Goal: Task Accomplishment & Management: Use online tool/utility

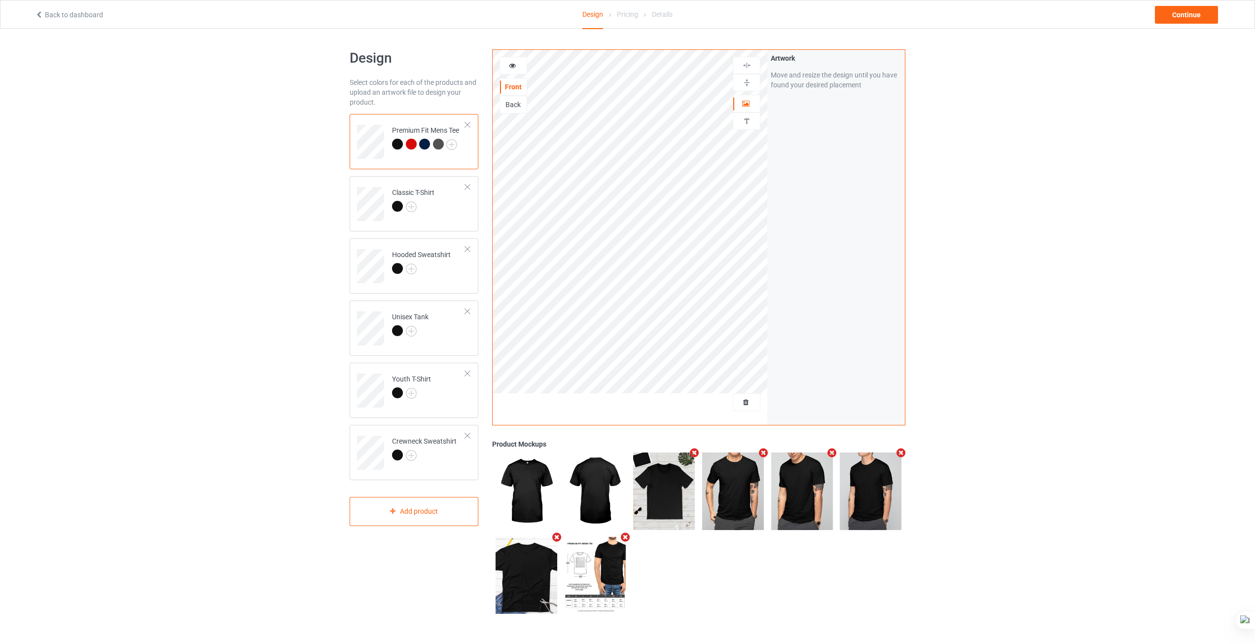
click at [591, 559] on img at bounding box center [595, 575] width 62 height 77
click at [595, 573] on img at bounding box center [595, 575] width 62 height 77
drag, startPoint x: 595, startPoint y: 573, endPoint x: 660, endPoint y: 605, distance: 73.0
click at [660, 605] on div at bounding box center [698, 533] width 413 height 168
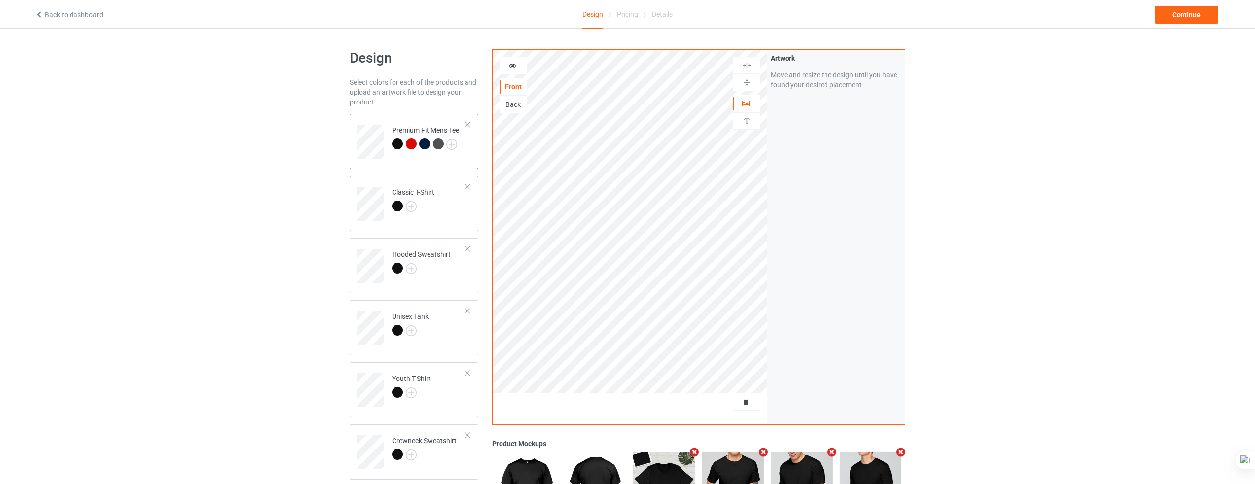
click at [431, 220] on td "Classic T-Shirt" at bounding box center [429, 200] width 84 height 41
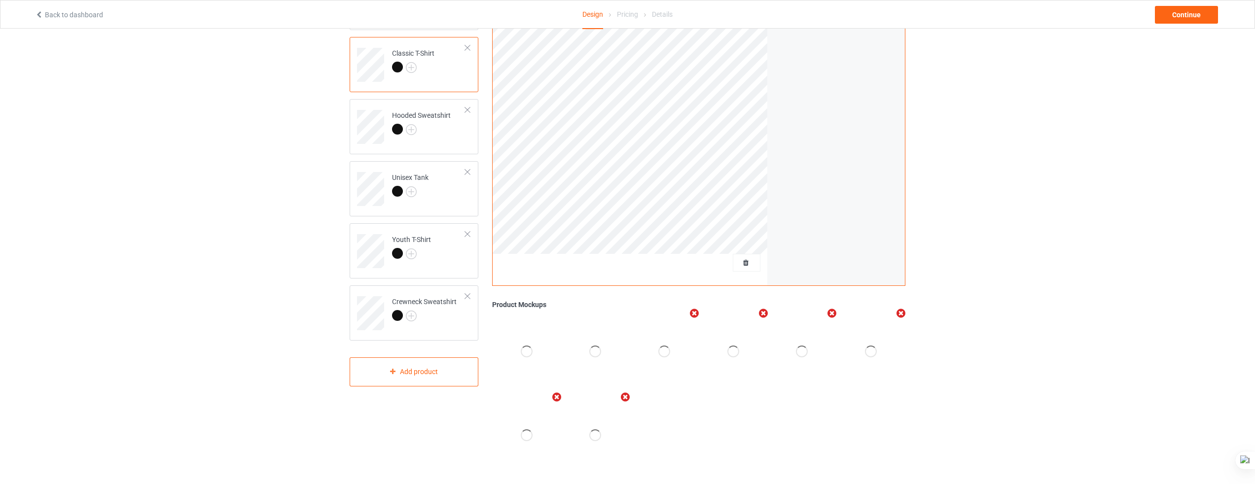
scroll to position [153, 0]
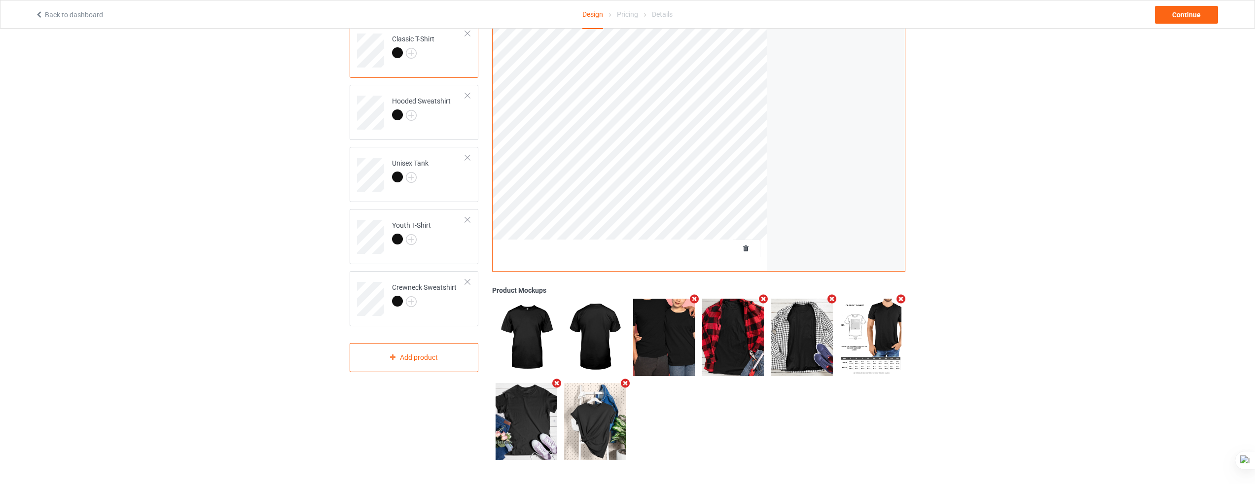
click at [868, 346] on img at bounding box center [871, 337] width 62 height 77
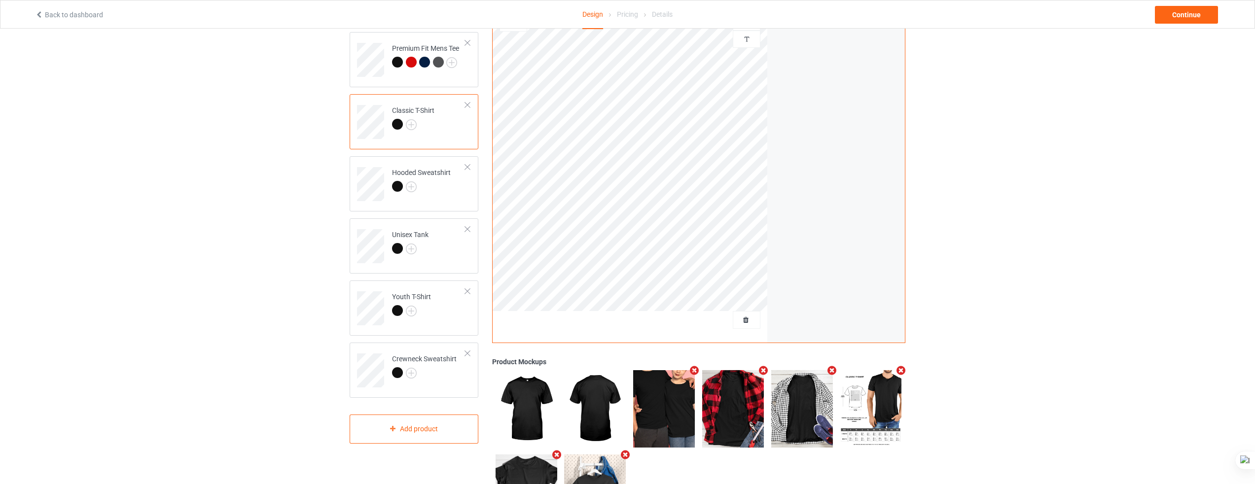
scroll to position [55, 0]
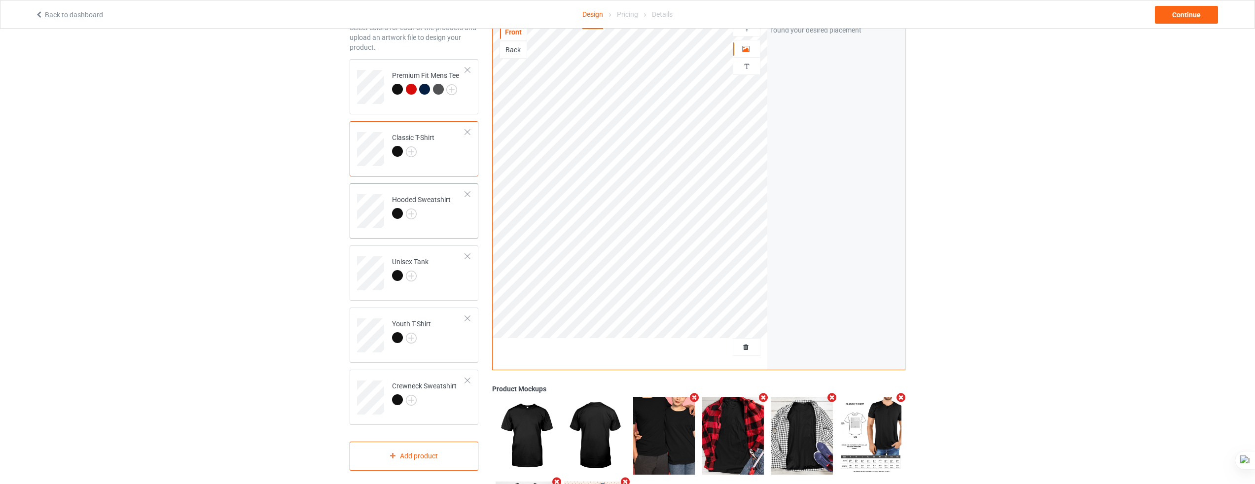
click at [441, 217] on div at bounding box center [421, 215] width 59 height 14
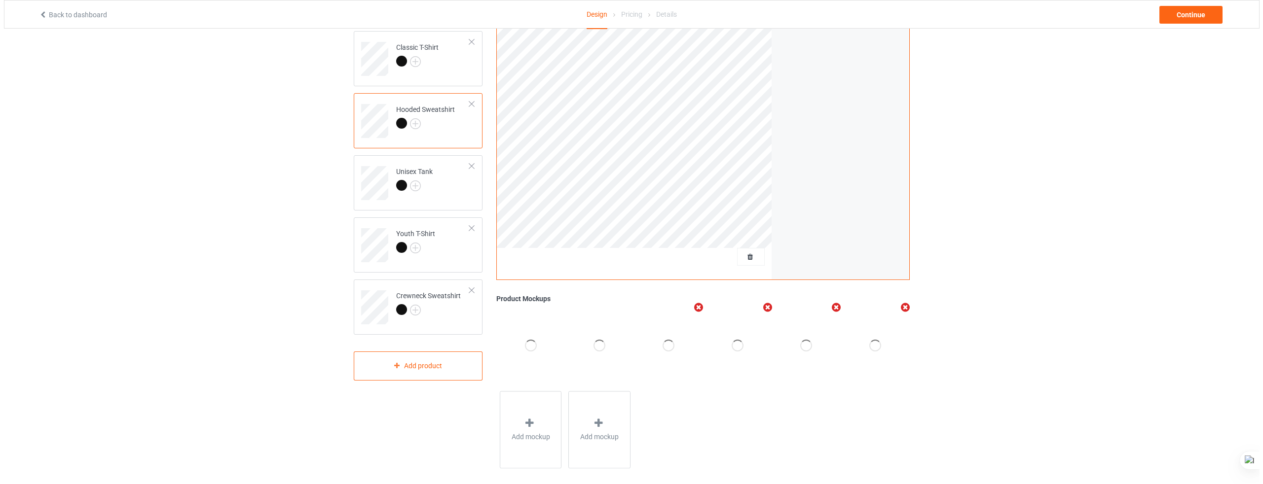
scroll to position [154, 0]
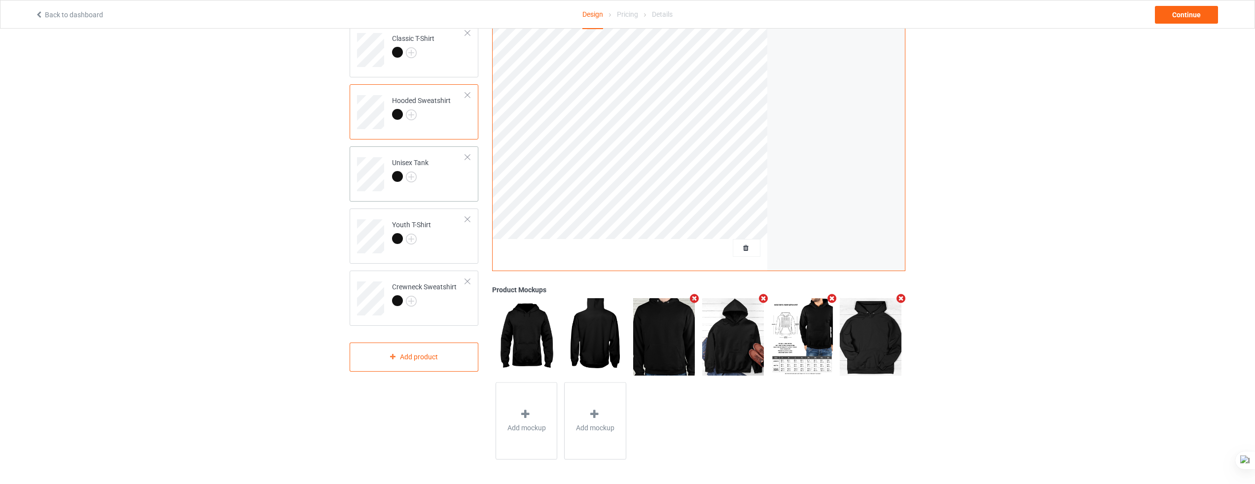
click at [433, 176] on td "Unisex Tank" at bounding box center [429, 170] width 84 height 41
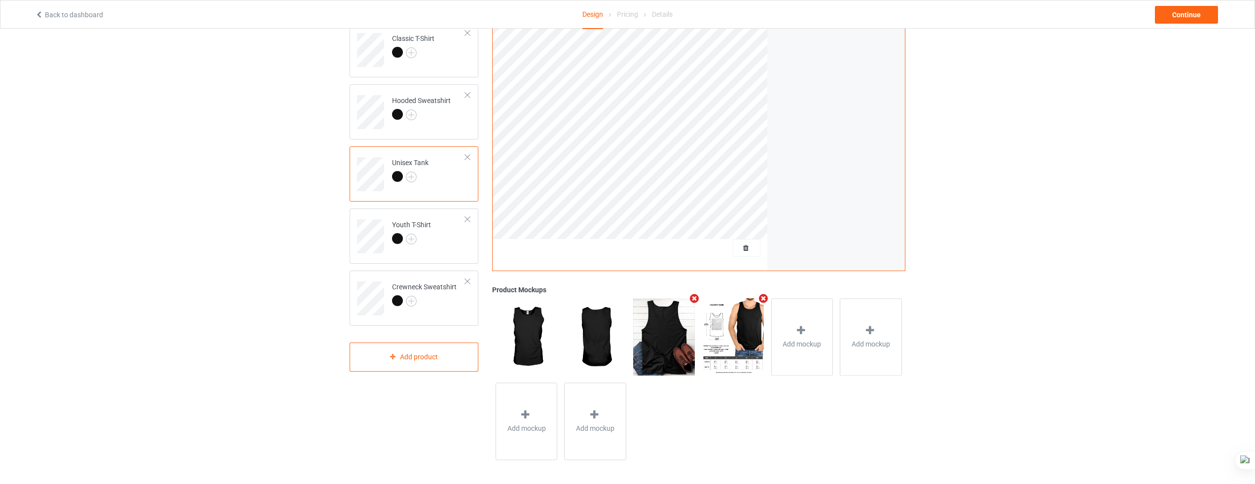
click at [734, 350] on img at bounding box center [733, 336] width 62 height 77
click at [439, 247] on td "Youth T-Shirt" at bounding box center [429, 233] width 84 height 41
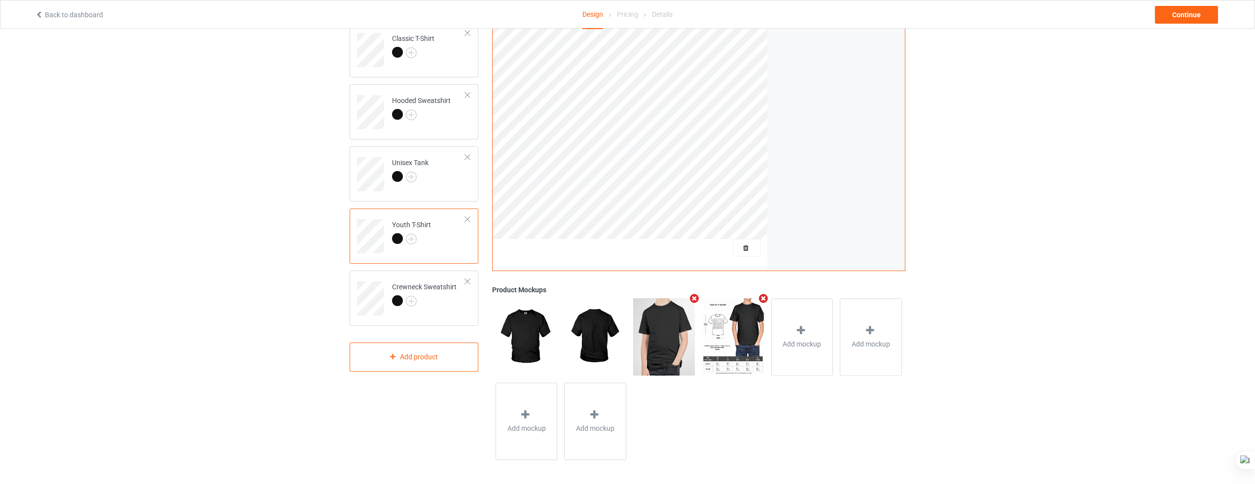
click at [726, 347] on img at bounding box center [733, 336] width 62 height 77
click at [437, 308] on div at bounding box center [424, 302] width 65 height 14
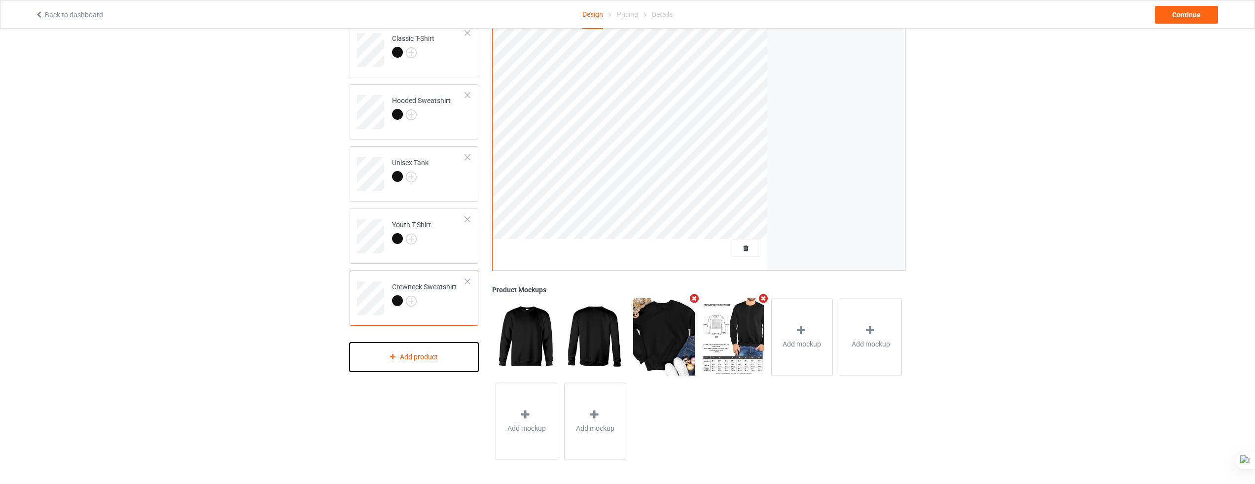
click at [434, 355] on div "Add product" at bounding box center [414, 357] width 129 height 29
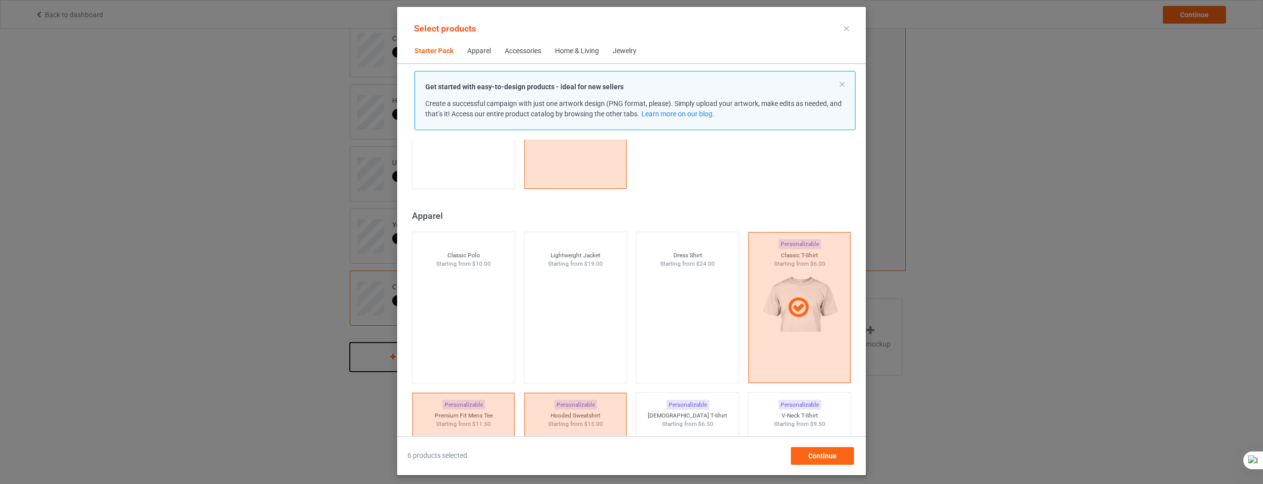
scroll to position [309, 0]
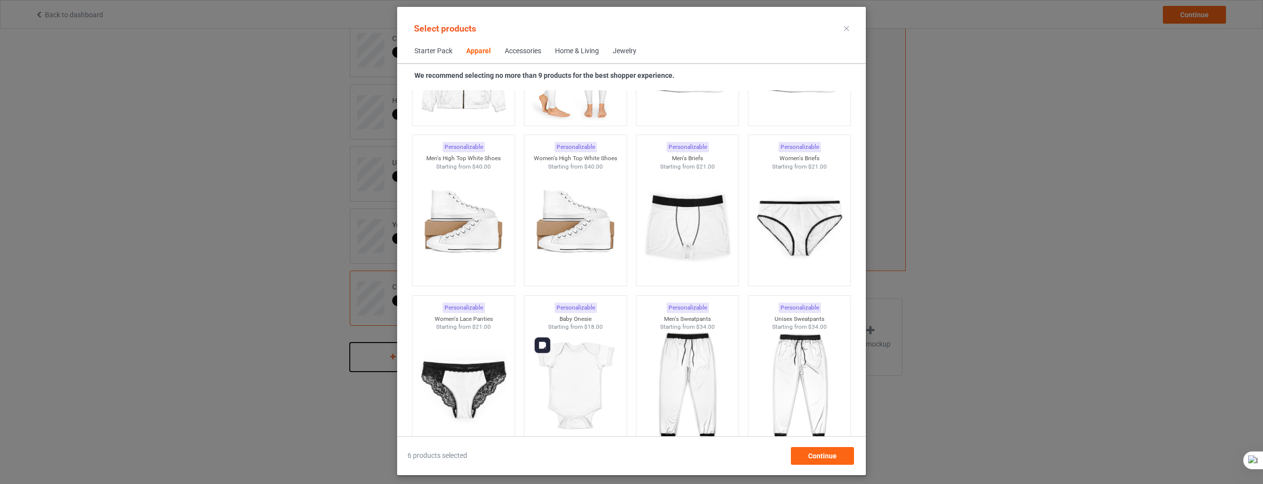
scroll to position [1246, 0]
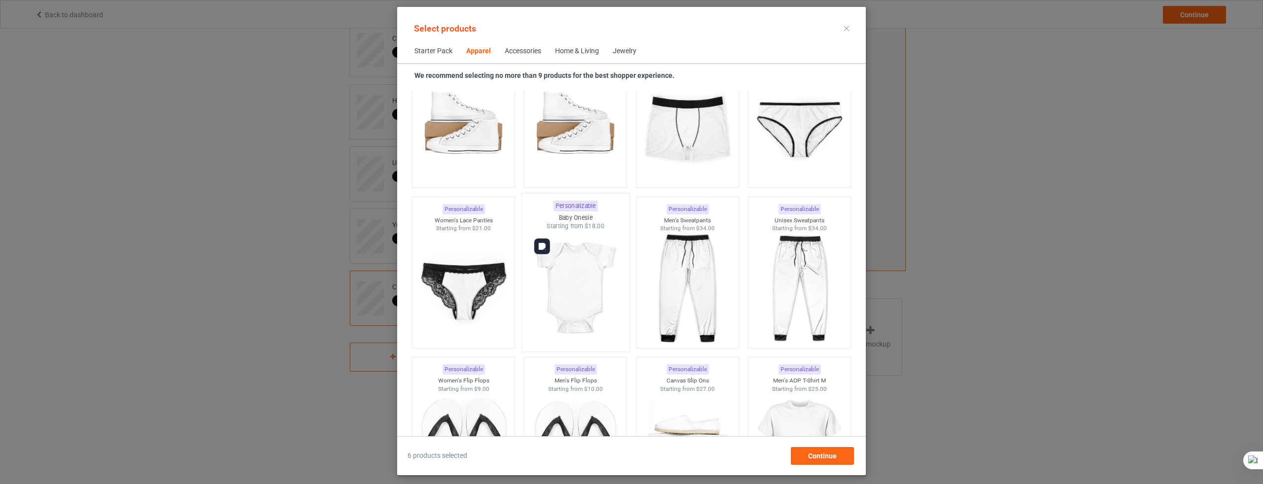
click at [595, 308] on img at bounding box center [575, 289] width 93 height 116
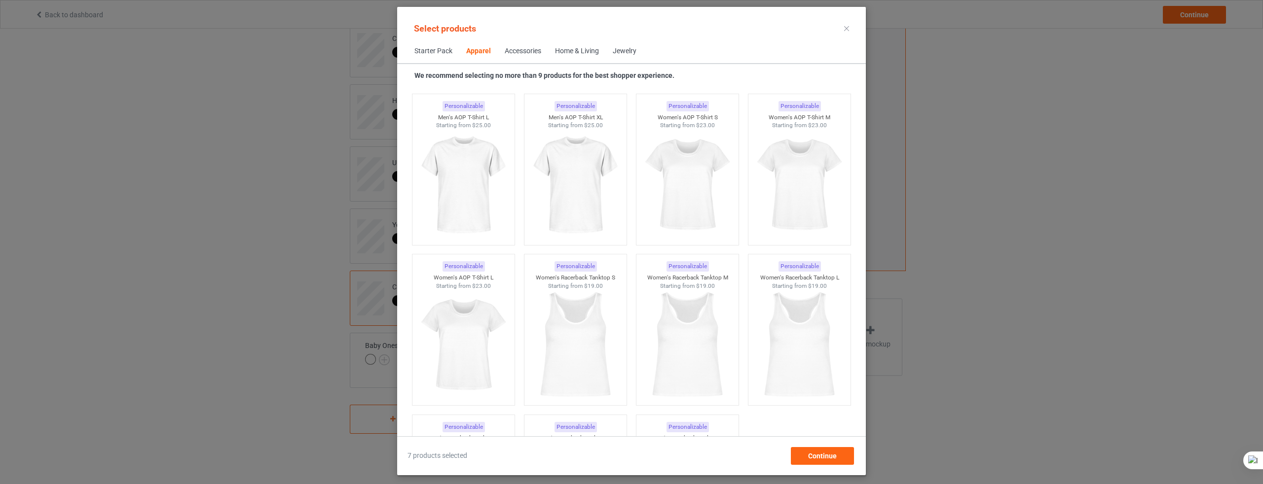
scroll to position [1690, 0]
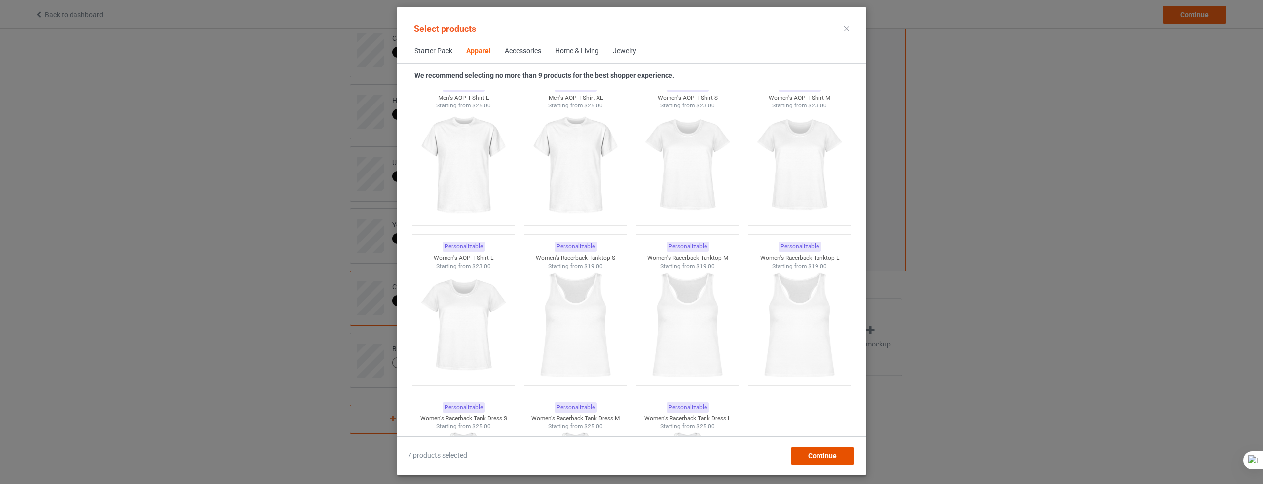
click at [813, 457] on span "Continue" at bounding box center [822, 456] width 29 height 8
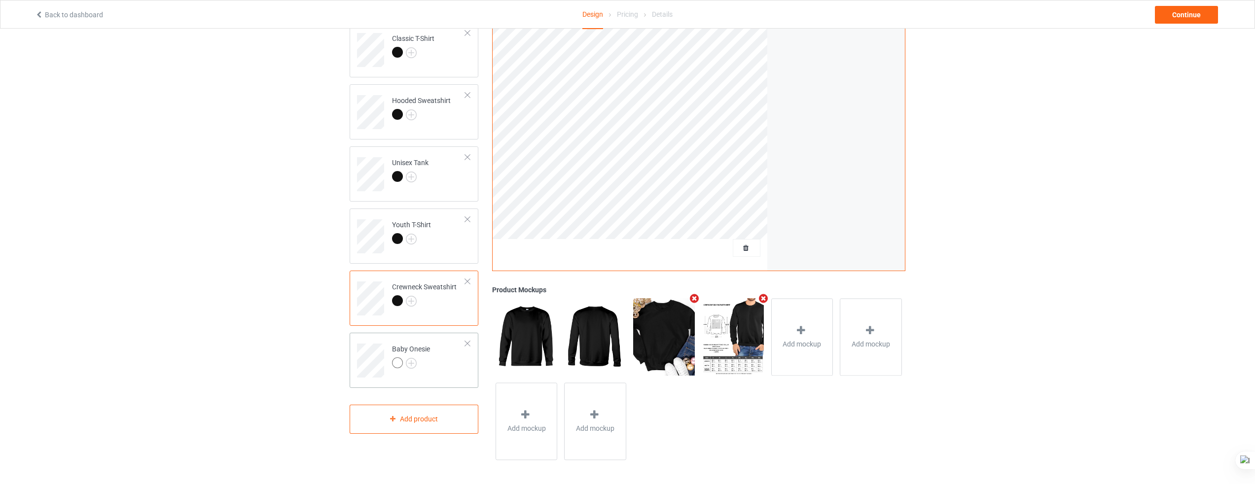
click at [432, 358] on td "Baby Onesie" at bounding box center [429, 357] width 84 height 41
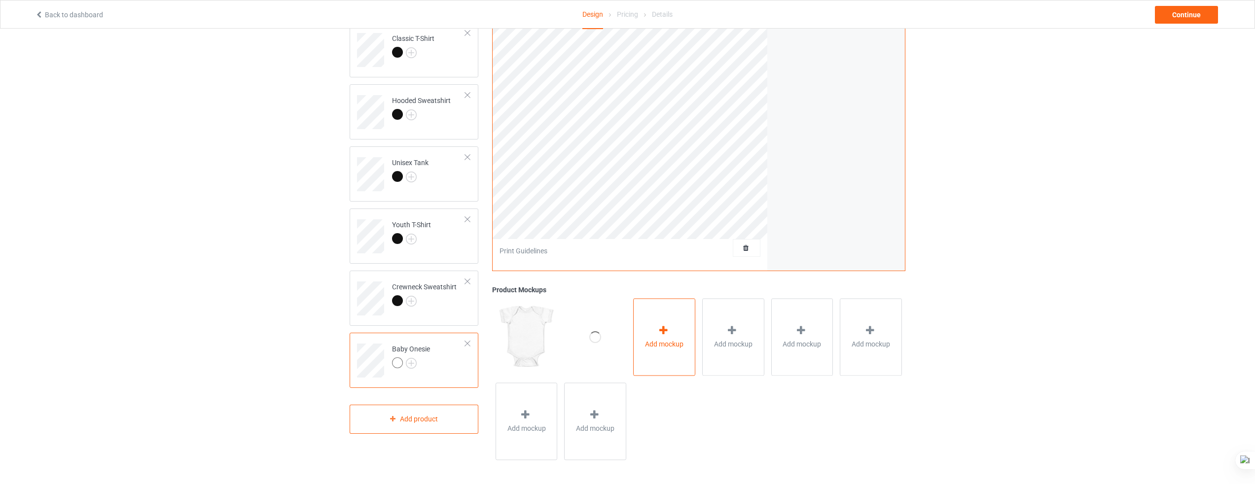
click at [672, 347] on span "Add mockup" at bounding box center [664, 344] width 38 height 10
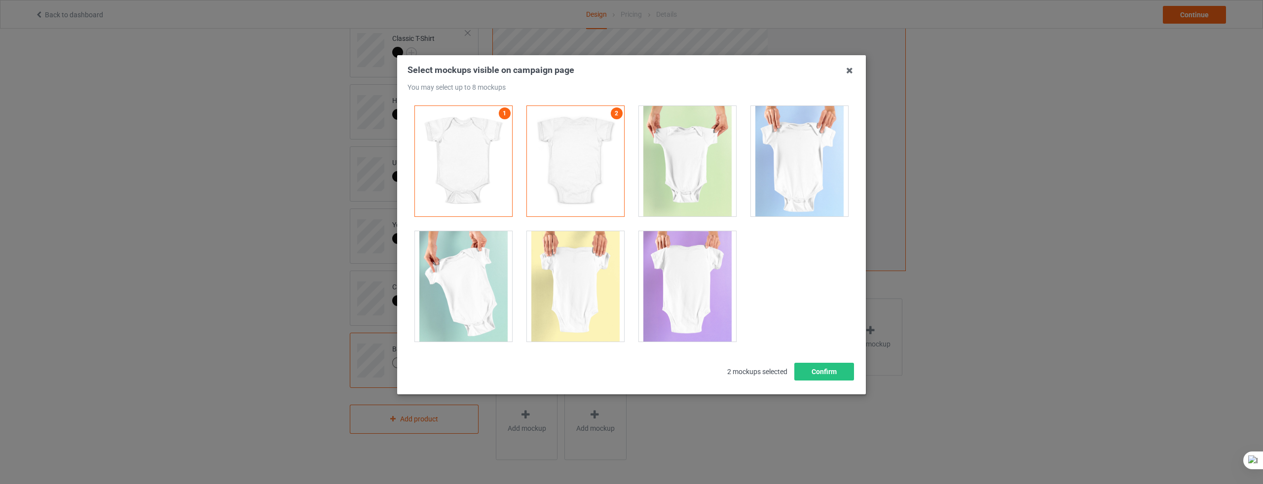
click at [847, 58] on div "Select mockups visible on campaign page You may select up to 8 mockups 1 2 2 mo…" at bounding box center [631, 224] width 469 height 339
click at [852, 77] on icon at bounding box center [849, 71] width 16 height 16
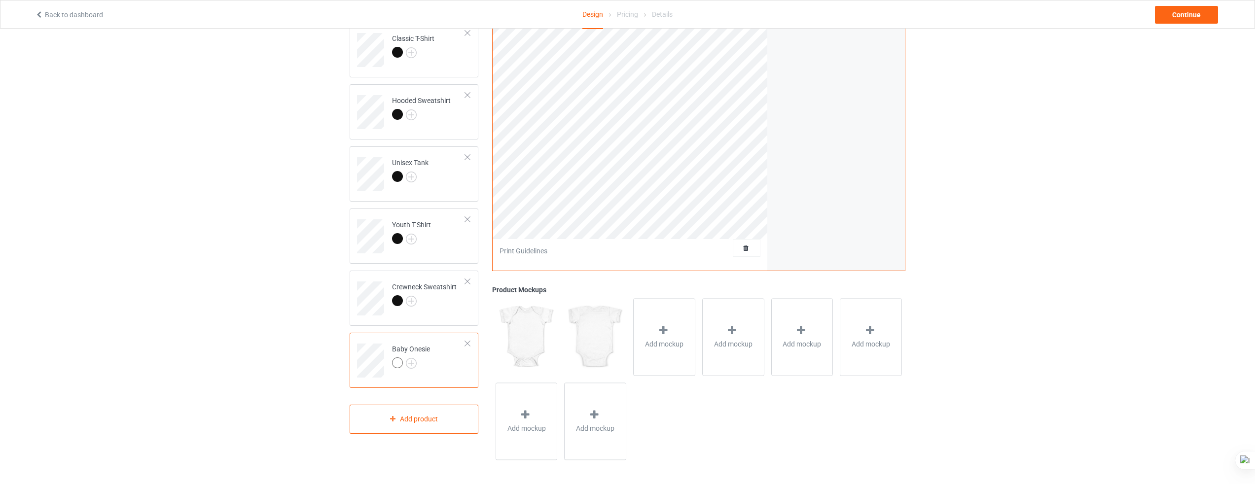
click at [434, 404] on div "Premium Fit Mens Tee Classic T-Shirt Hooded Sweatshirt Unisex Tank Youth T-Shir…" at bounding box center [414, 197] width 129 height 474
click at [437, 413] on div "Add product" at bounding box center [414, 419] width 129 height 29
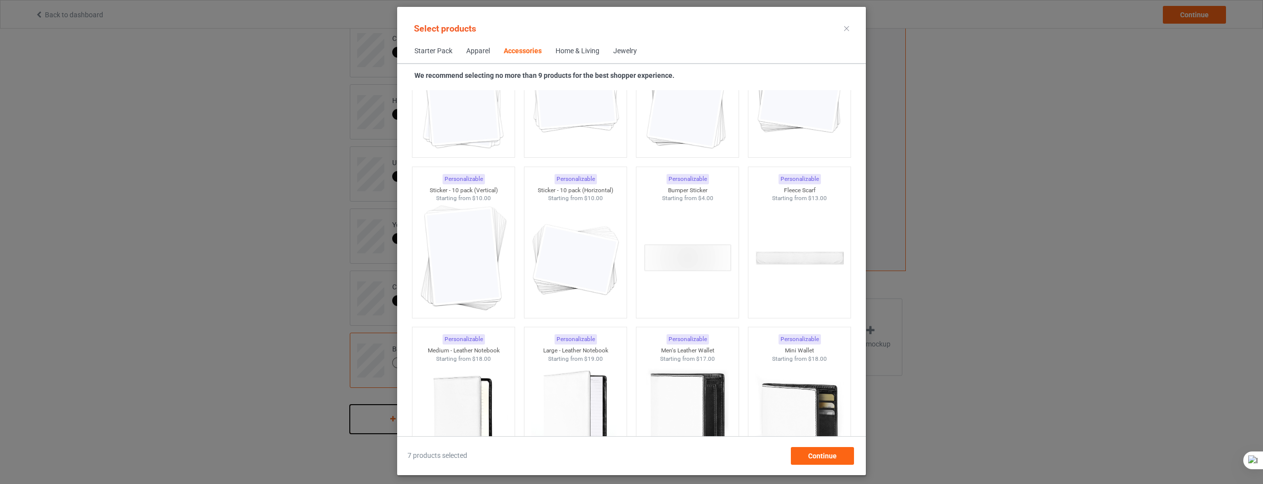
scroll to position [3909, 0]
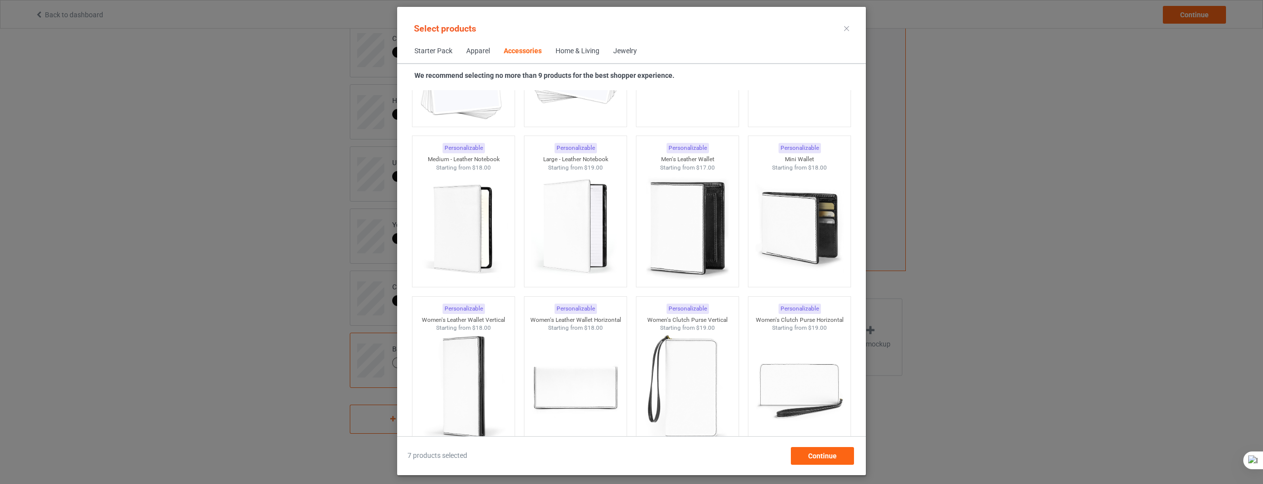
click at [844, 34] on div at bounding box center [846, 29] width 18 height 16
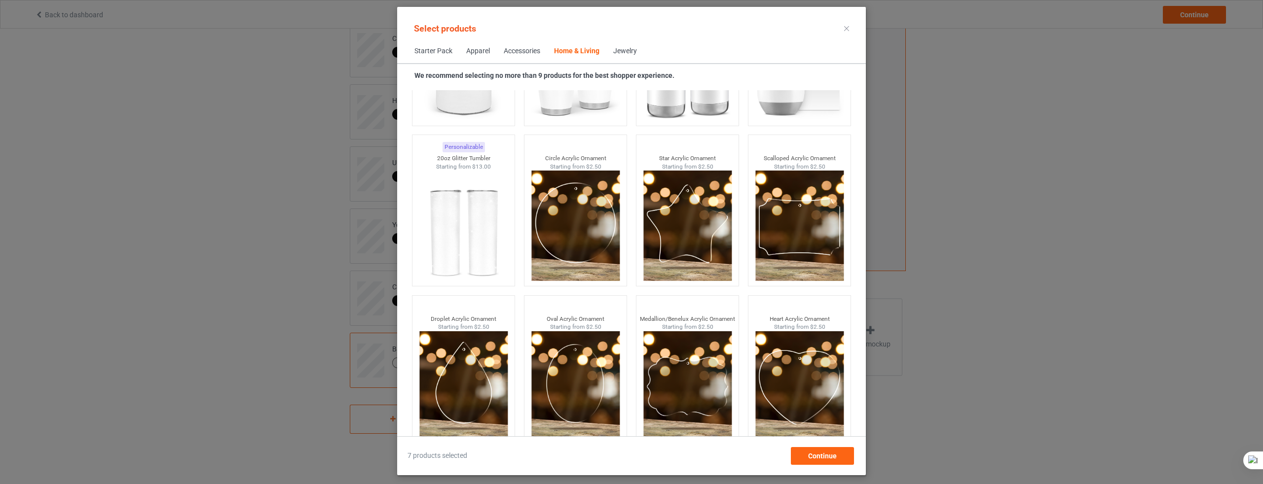
scroll to position [7651, 0]
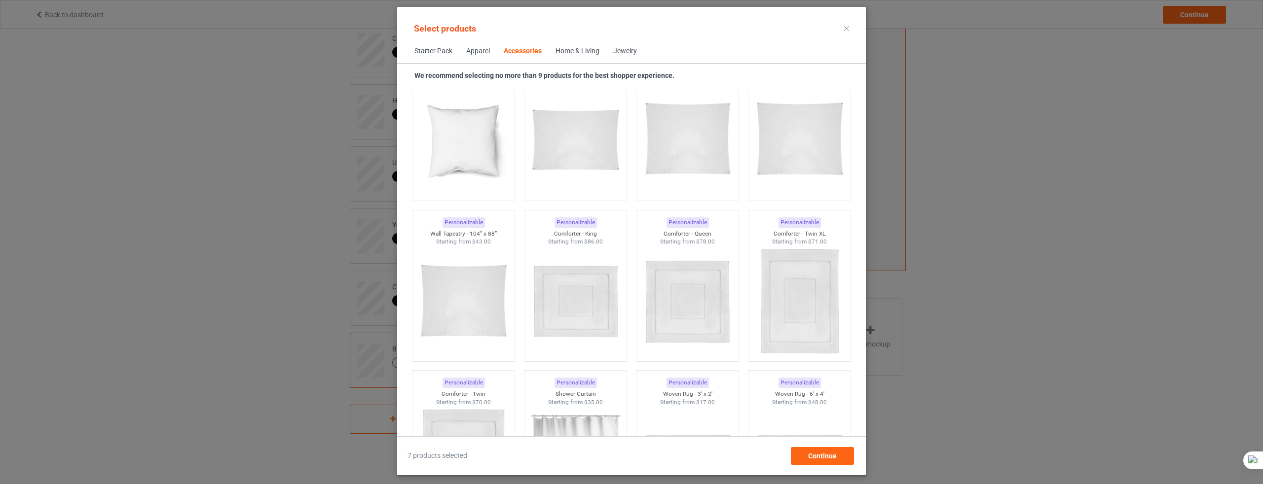
scroll to position [961, 0]
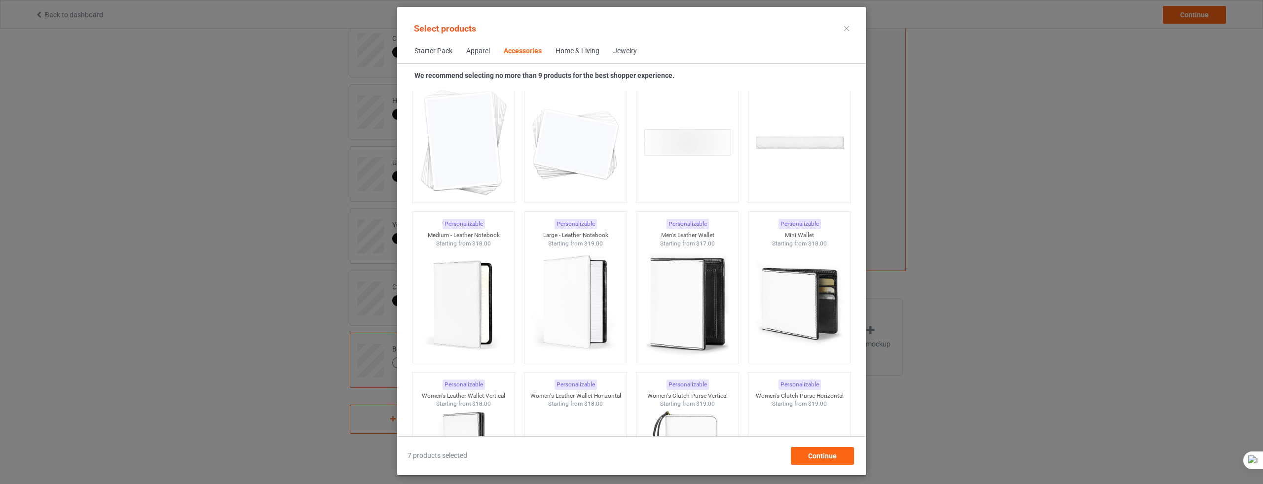
scroll to position [3945, 0]
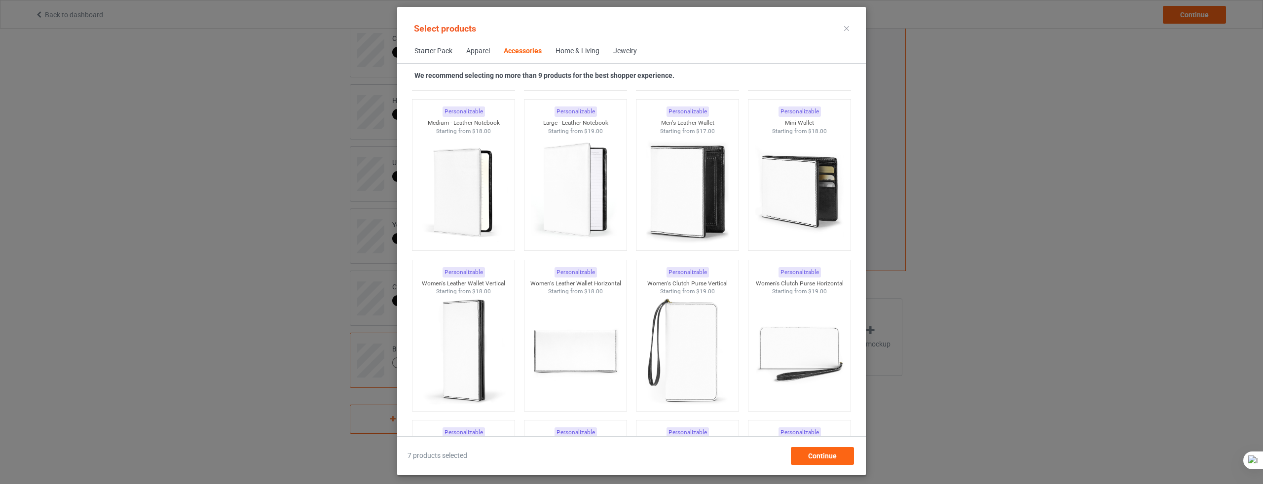
click at [574, 56] on span "Home & Living" at bounding box center [577, 51] width 58 height 24
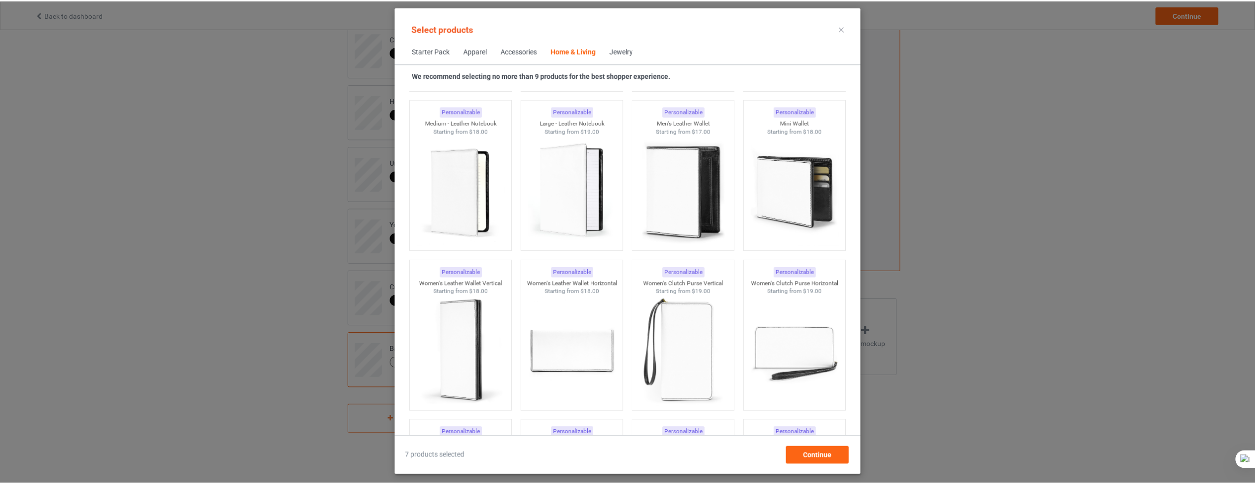
scroll to position [4448, 0]
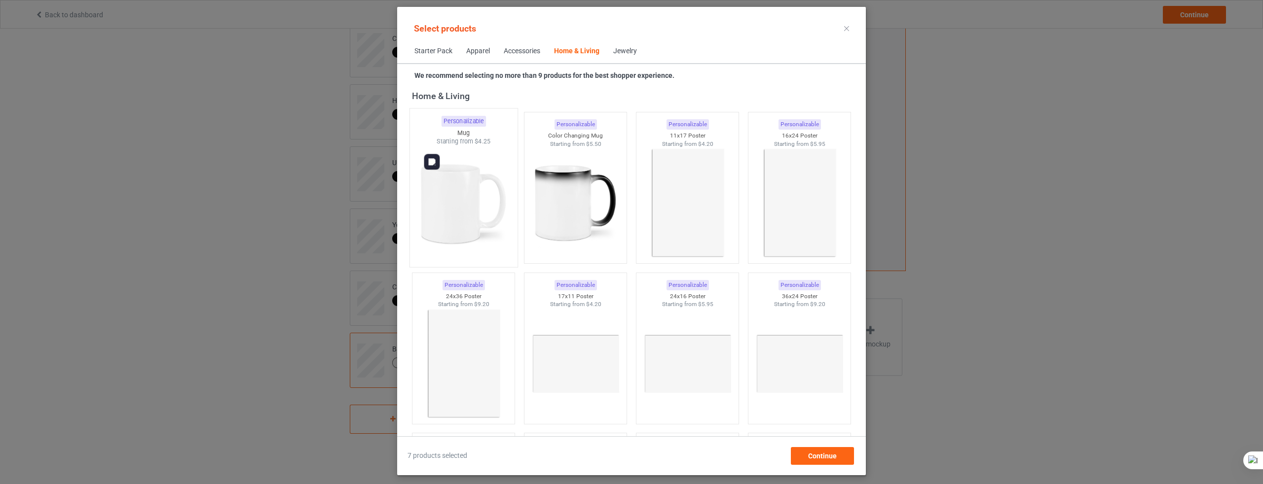
click at [468, 197] on img at bounding box center [463, 204] width 93 height 116
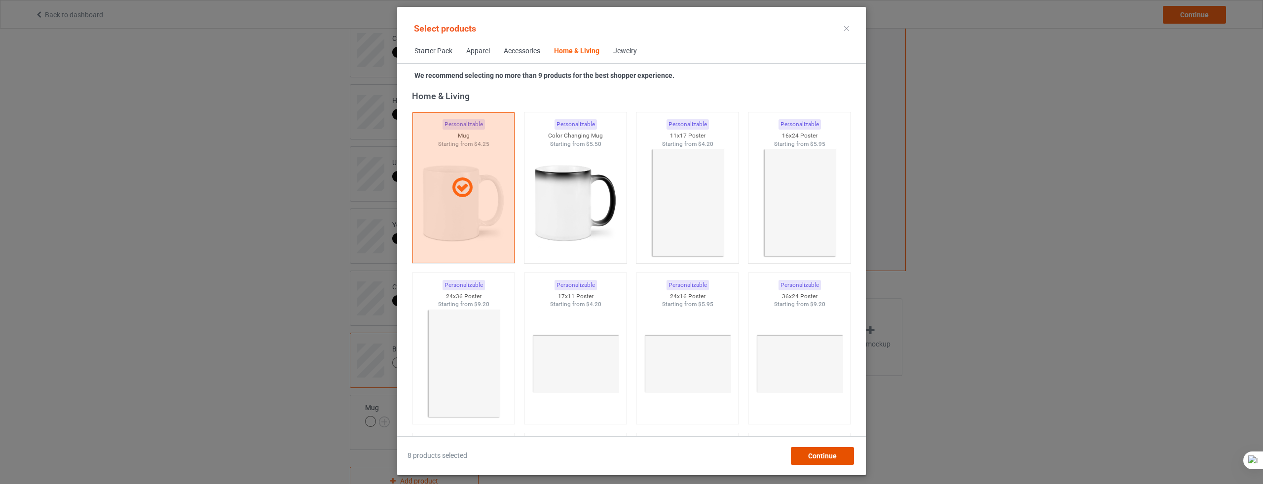
click at [817, 456] on span "Continue" at bounding box center [822, 456] width 29 height 8
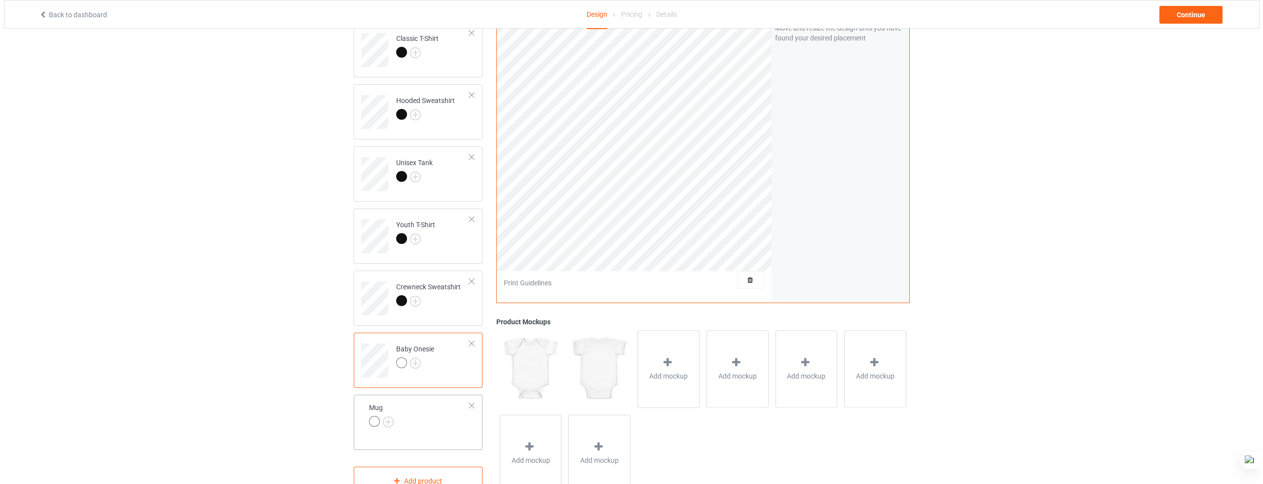
scroll to position [187, 0]
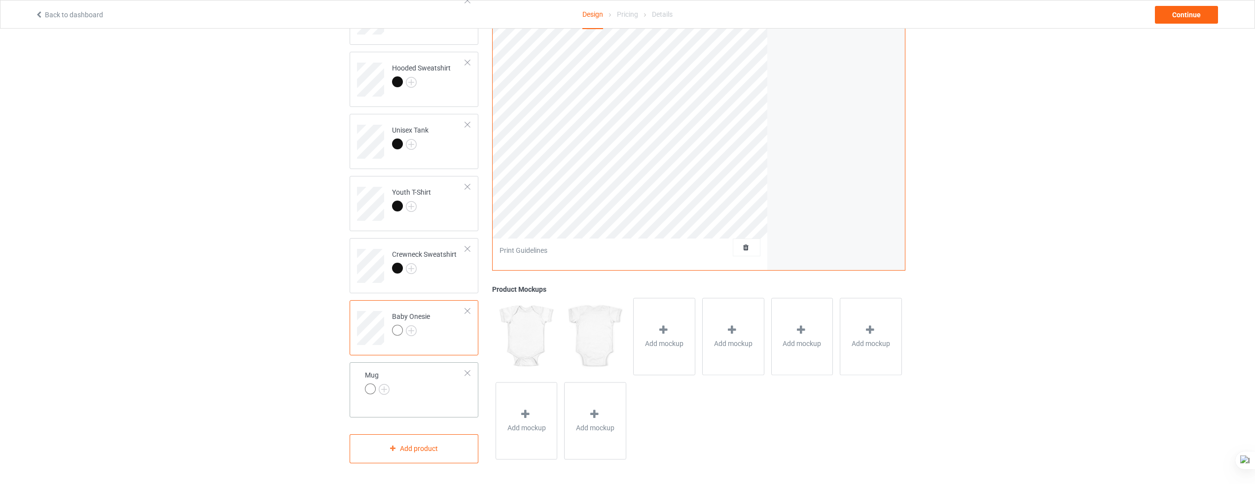
click at [439, 381] on td "Mug" at bounding box center [415, 383] width 111 height 34
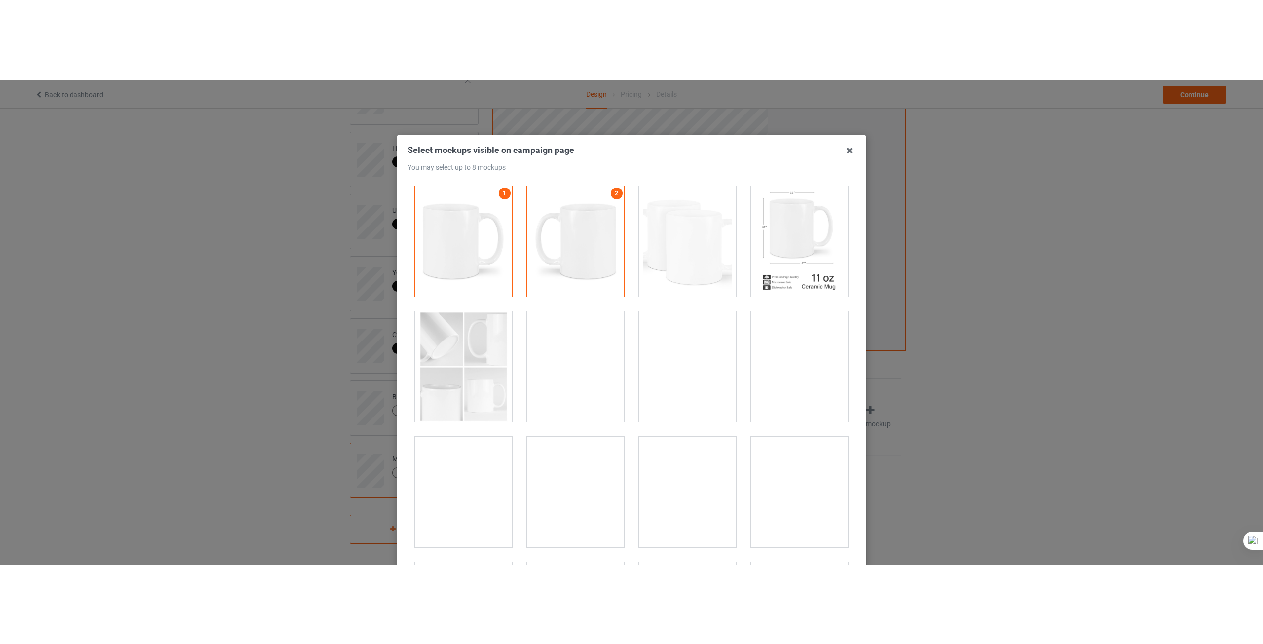
scroll to position [29, 0]
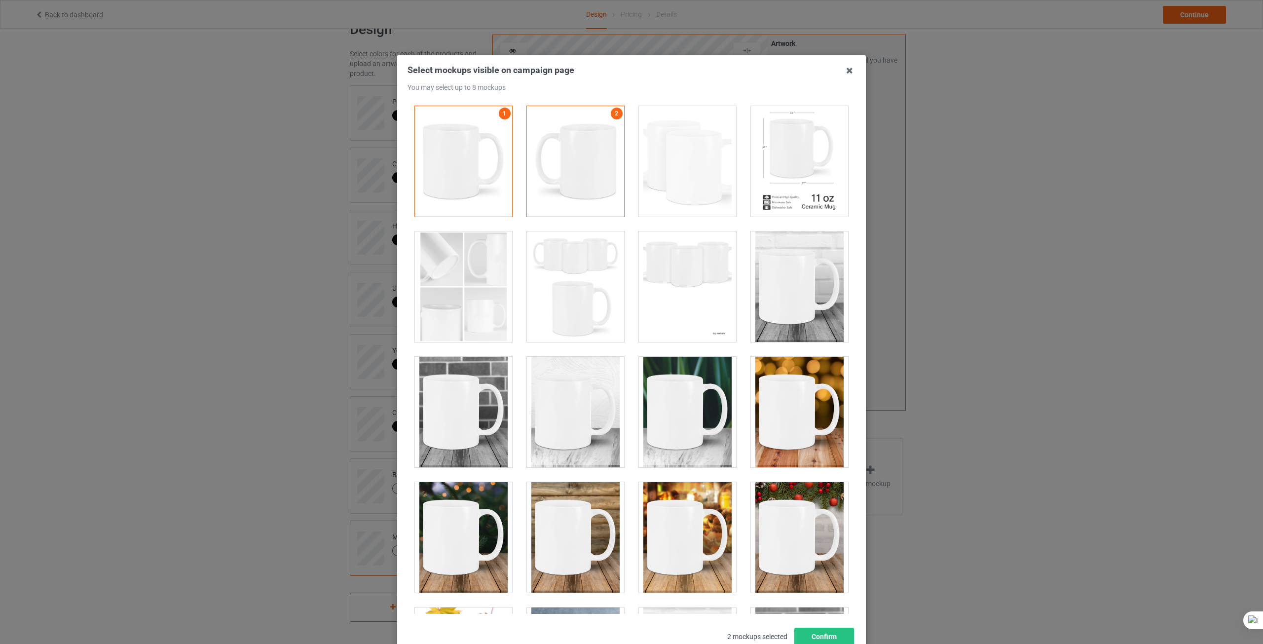
click at [791, 181] on div at bounding box center [799, 161] width 97 height 110
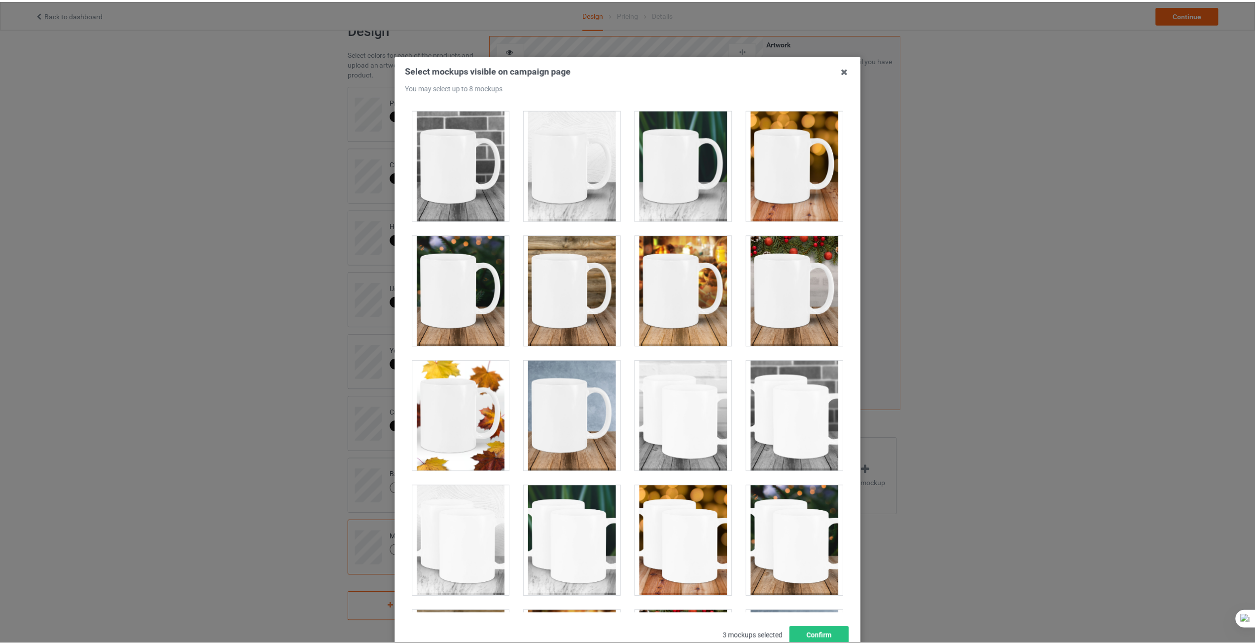
scroll to position [0, 0]
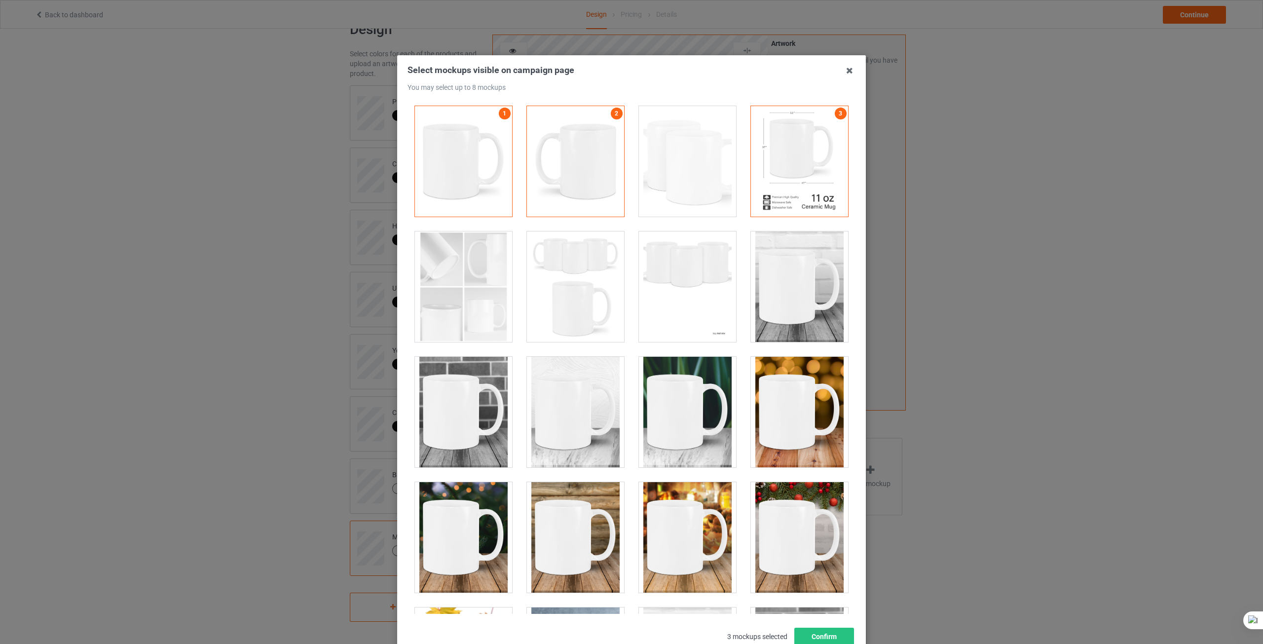
click at [250, 304] on div "Select mockups visible on campaign page You may select up to 8 mockups 1 2 3 3 …" at bounding box center [631, 322] width 1263 height 644
click at [841, 71] on icon at bounding box center [849, 71] width 16 height 16
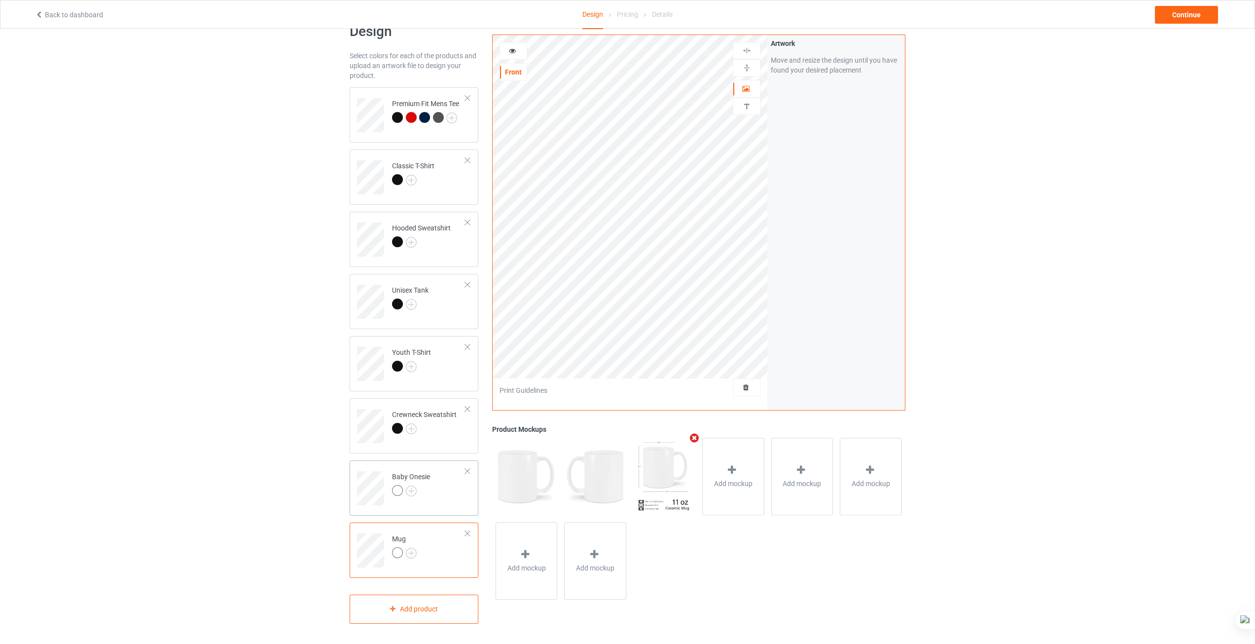
scroll to position [29, 0]
click at [423, 602] on div "Add product" at bounding box center [414, 606] width 129 height 29
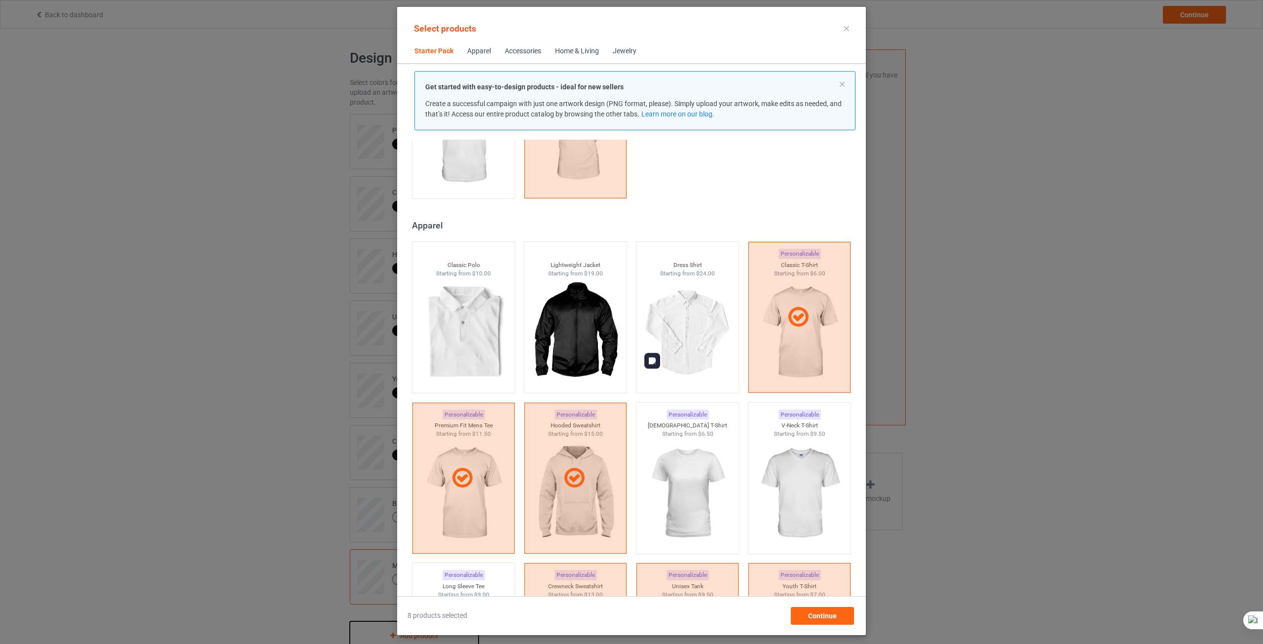
scroll to position [309, 0]
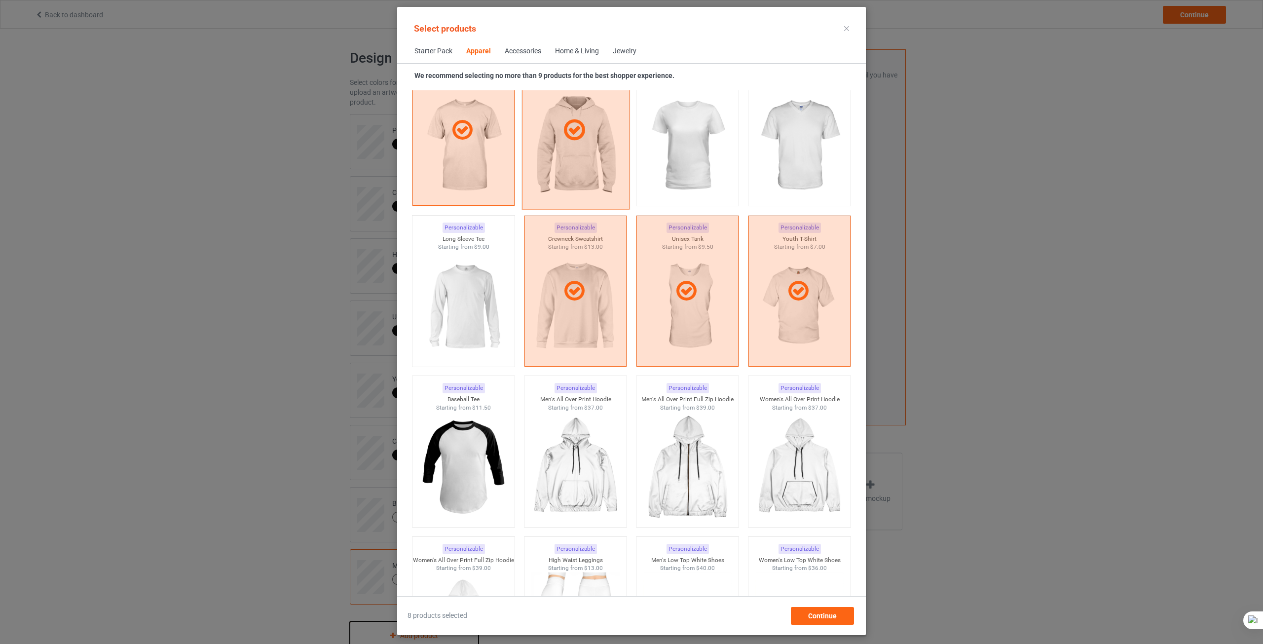
scroll to position [605, 0]
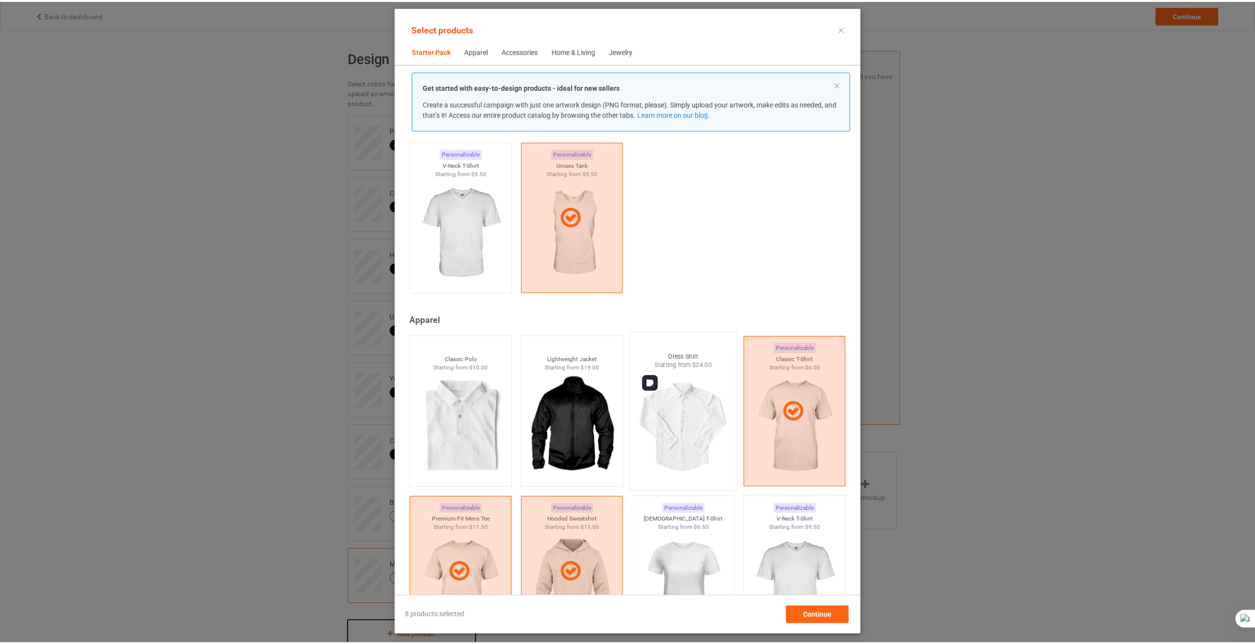
scroll to position [197, 0]
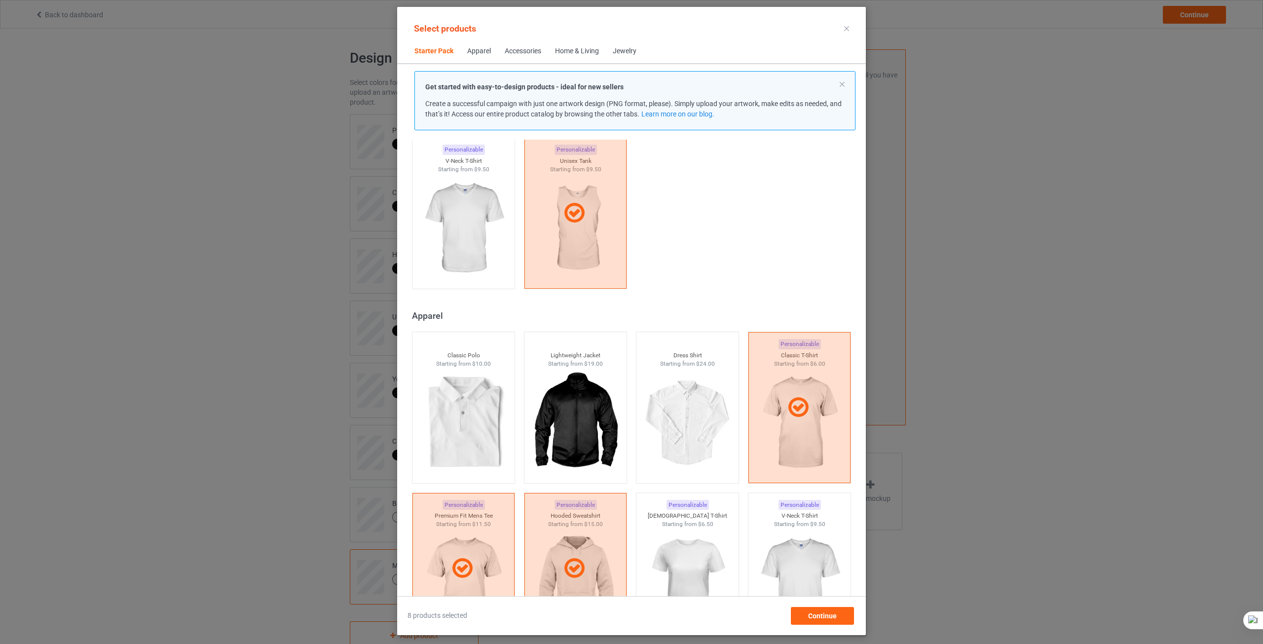
click at [941, 577] on div "Select products Starter Pack Apparel Accessories Home & Living Jewelry Get star…" at bounding box center [631, 322] width 1263 height 644
click at [835, 615] on span "Continue" at bounding box center [822, 616] width 29 height 8
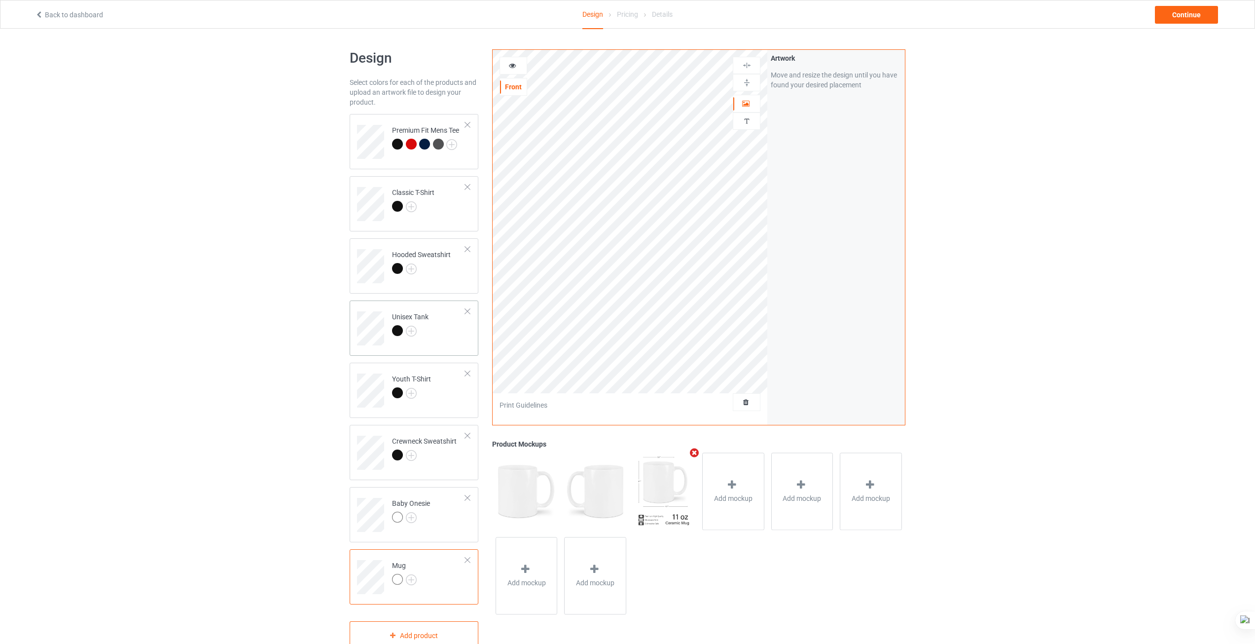
click at [430, 336] on td "Unisex Tank" at bounding box center [429, 324] width 84 height 41
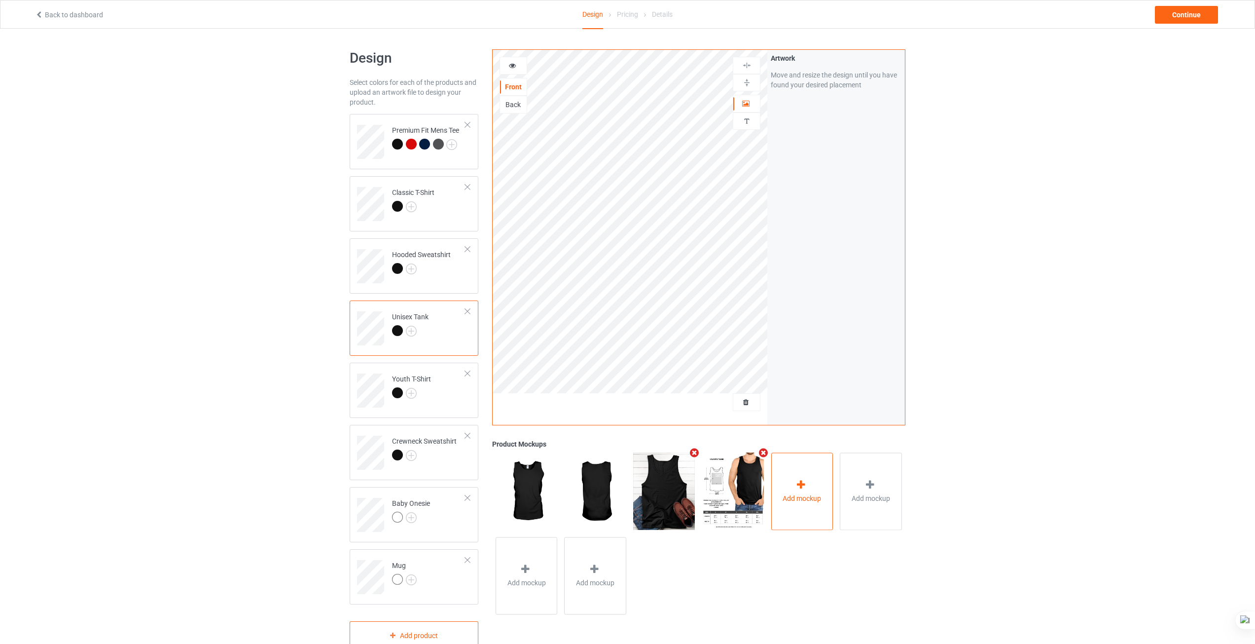
click at [805, 501] on span "Add mockup" at bounding box center [802, 498] width 38 height 10
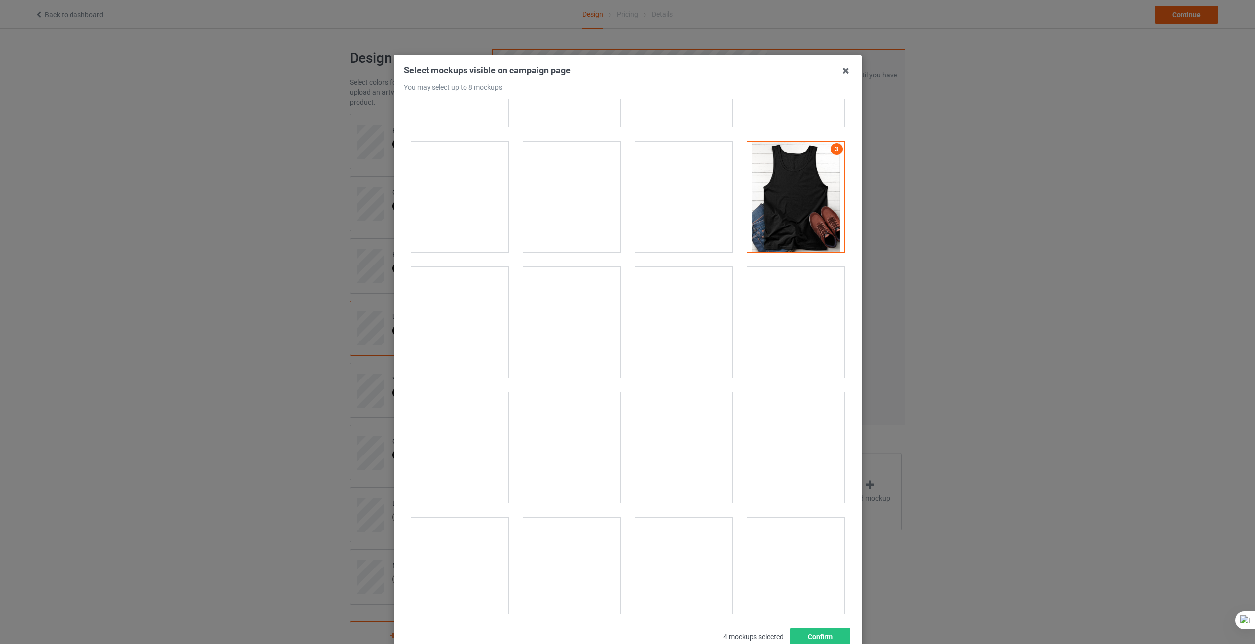
scroll to position [641, 0]
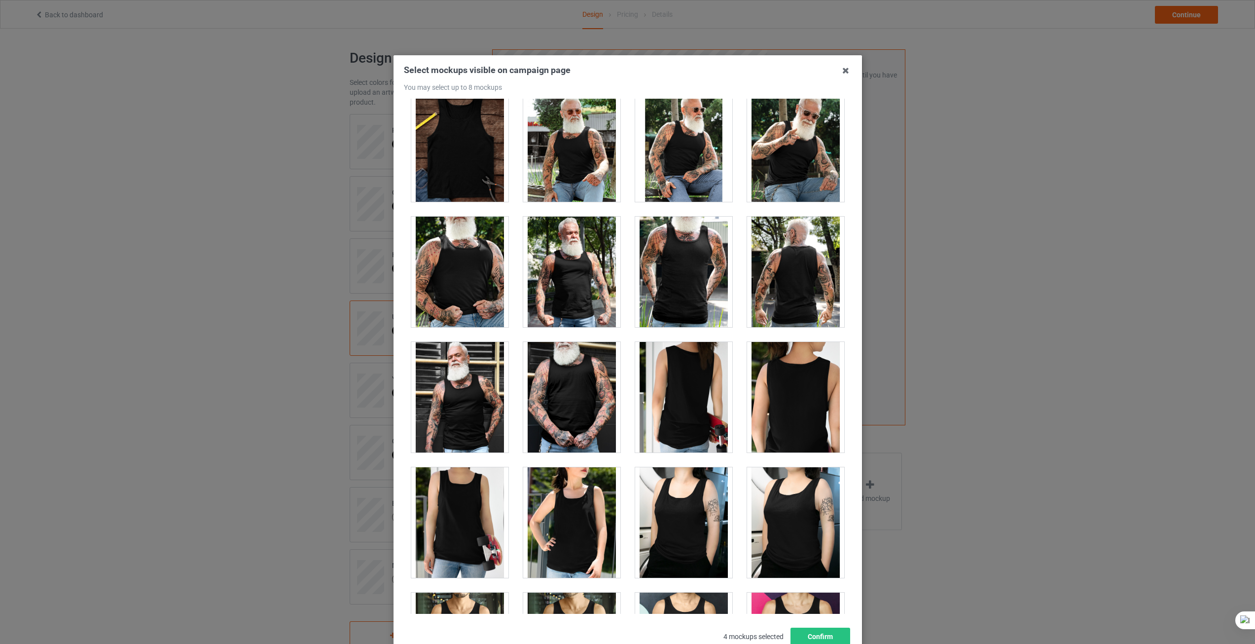
click at [1021, 459] on div "Select mockups visible on campaign page You may select up to 8 mockups 1 2 3 4 …" at bounding box center [627, 322] width 1255 height 644
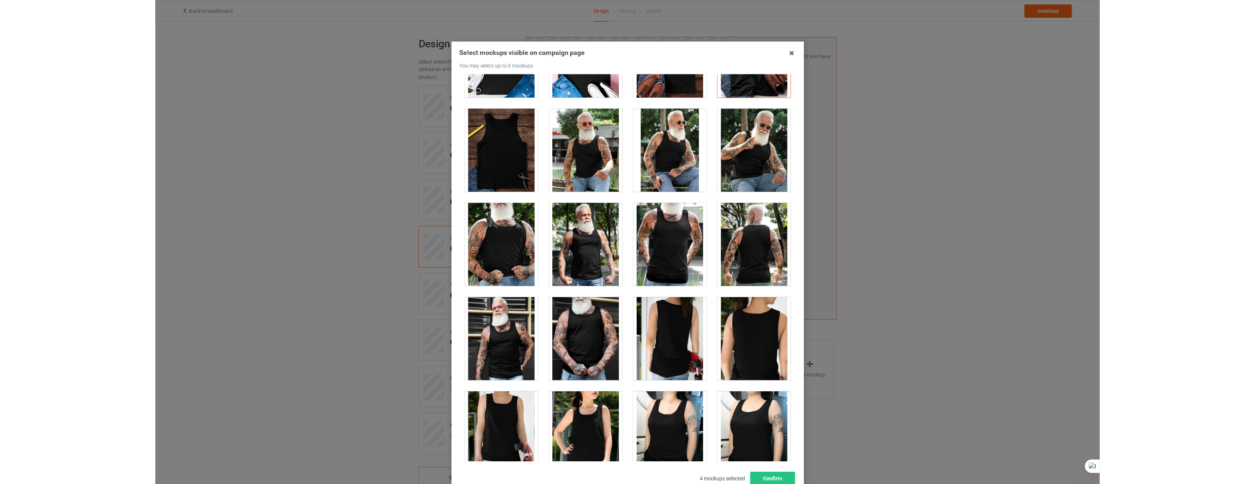
scroll to position [395, 0]
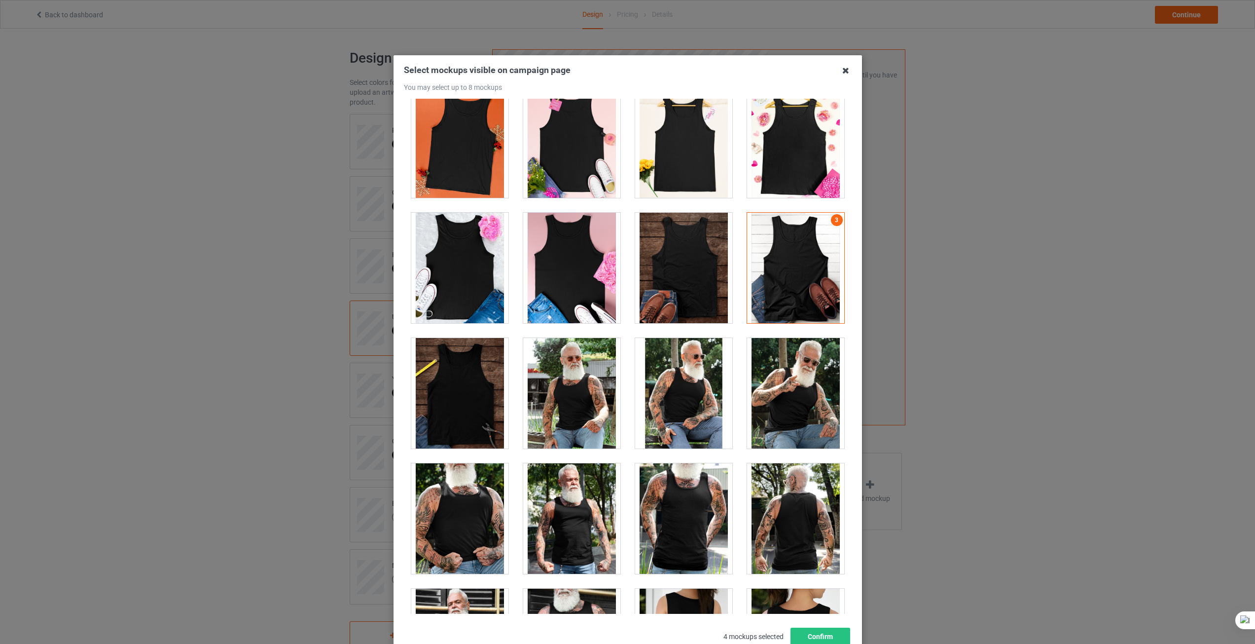
click at [840, 73] on icon at bounding box center [846, 71] width 16 height 16
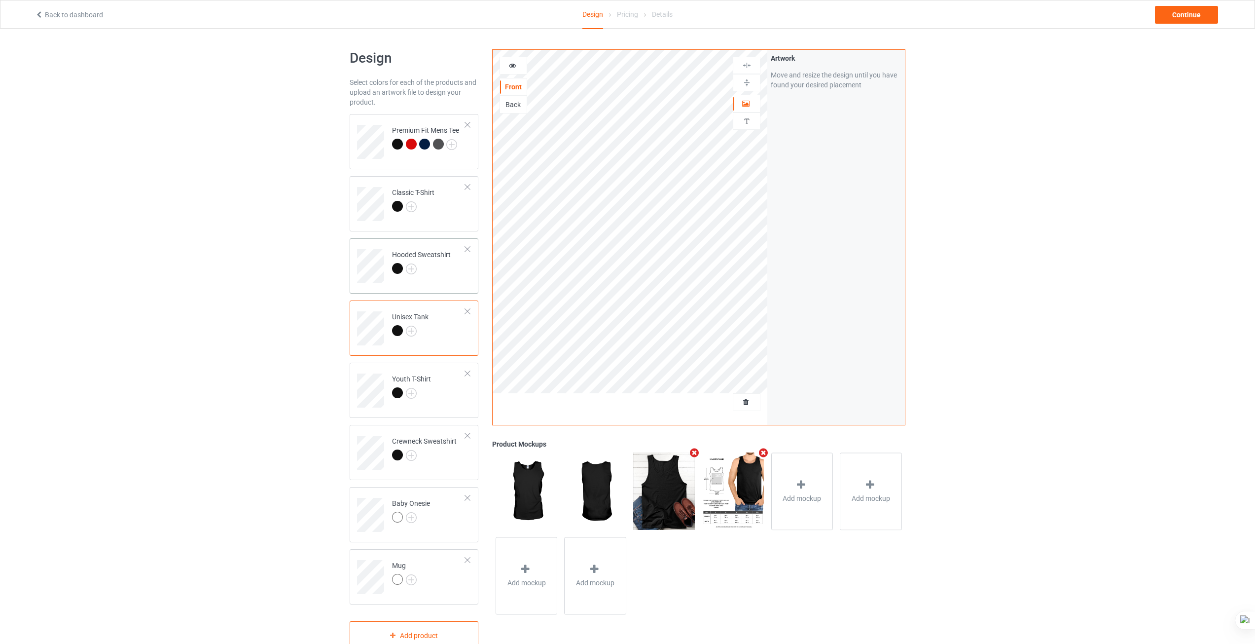
click at [430, 274] on div at bounding box center [421, 270] width 59 height 14
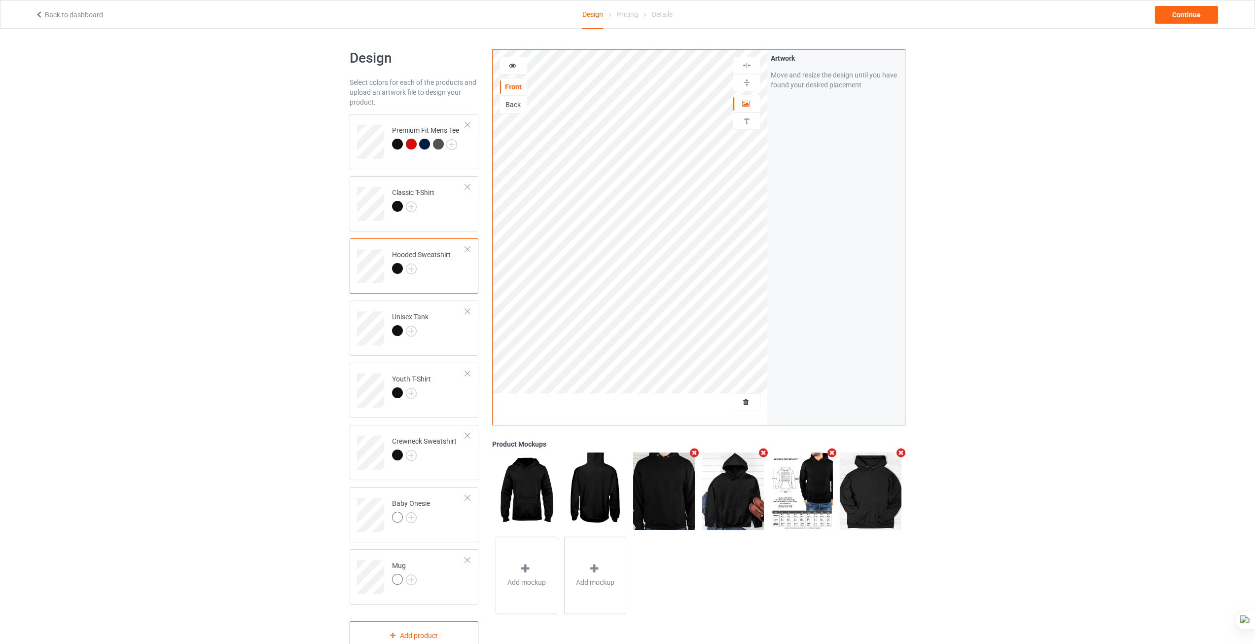
click at [780, 489] on img at bounding box center [802, 490] width 62 height 77
drag, startPoint x: 807, startPoint y: 497, endPoint x: 819, endPoint y: 492, distance: 13.5
click at [819, 492] on img at bounding box center [802, 490] width 62 height 77
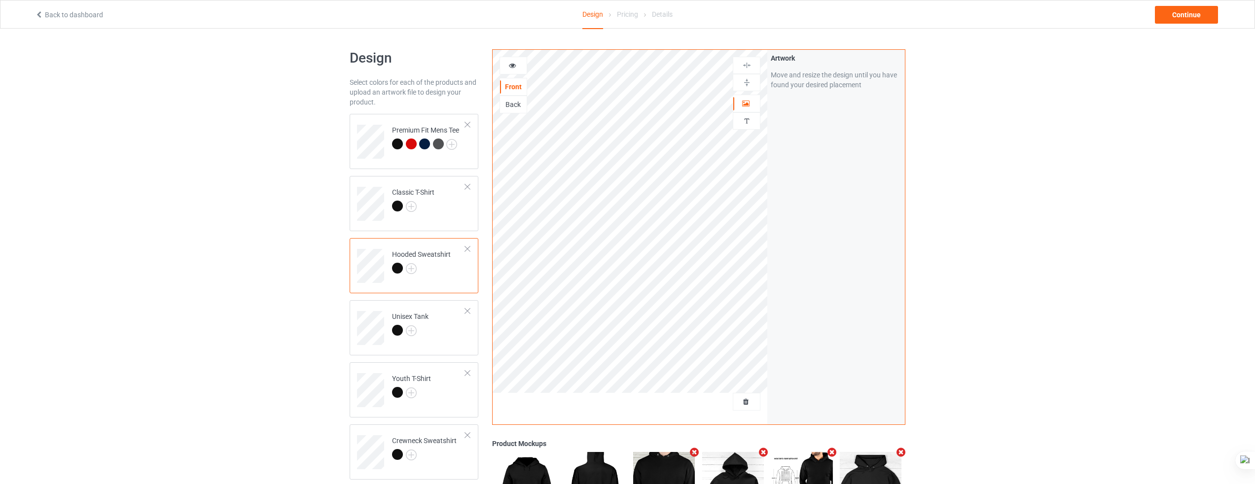
scroll to position [148, 0]
